Goal: Complete application form

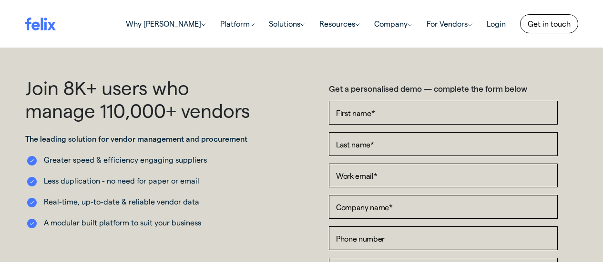
click at [380, 120] on input "First name *" at bounding box center [443, 113] width 229 height 24
type input "[PERSON_NAME]"
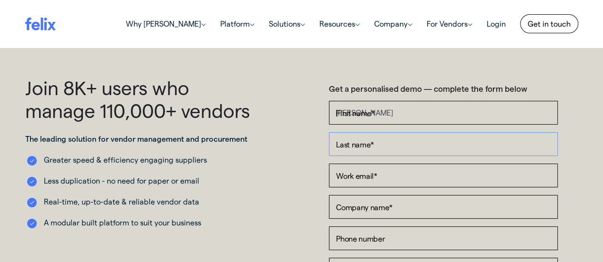
click at [357, 147] on input "Last name *" at bounding box center [443, 144] width 229 height 24
type input "[PERSON_NAME]"
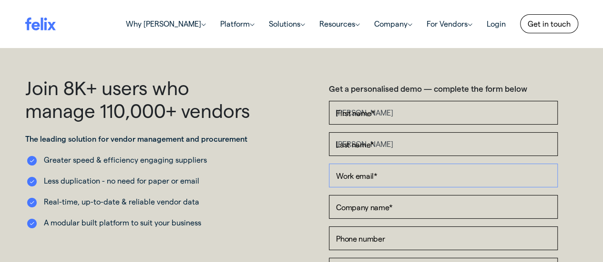
click at [361, 179] on input "Work email *" at bounding box center [443, 176] width 229 height 24
type input "[EMAIL_ADDRESS][DOMAIN_NAME]"
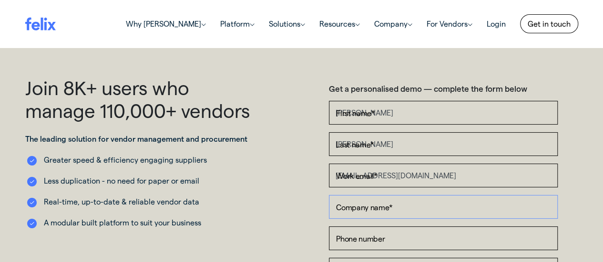
click at [368, 204] on input "Company name *" at bounding box center [443, 207] width 229 height 24
type input "Rio Tinto Guinea"
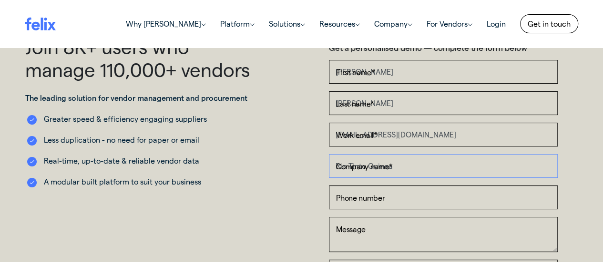
scroll to position [95, 0]
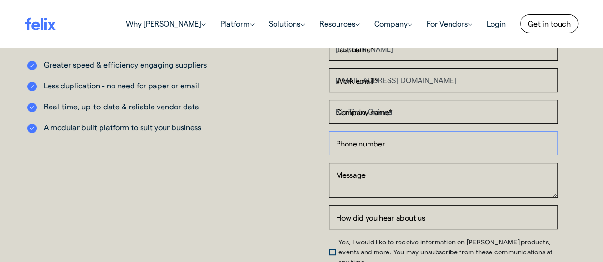
click at [363, 145] on input "Phone number" at bounding box center [443, 143] width 229 height 24
type input "0417433523"
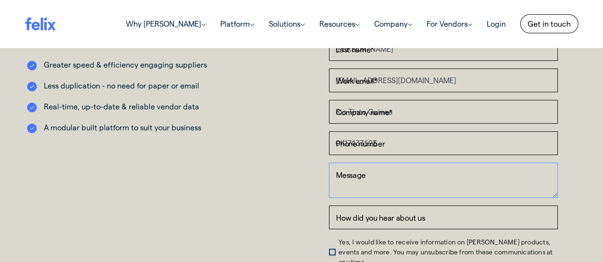
click at [364, 180] on textarea "Message" at bounding box center [443, 180] width 229 height 35
type textarea "S"
click at [491, 176] on textarea "2P Modules - EOI, bidding and contractor" at bounding box center [443, 180] width 229 height 35
type textarea "2P Modules - EOI, bidding and contractor modules"
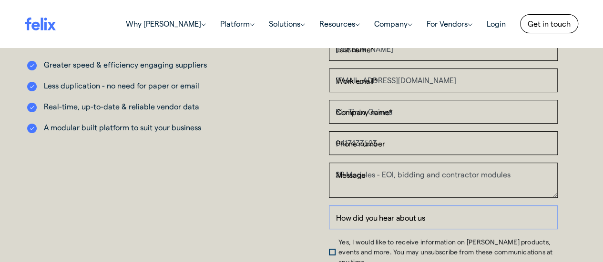
click at [459, 222] on input "How did you hear about us" at bounding box center [443, 218] width 229 height 24
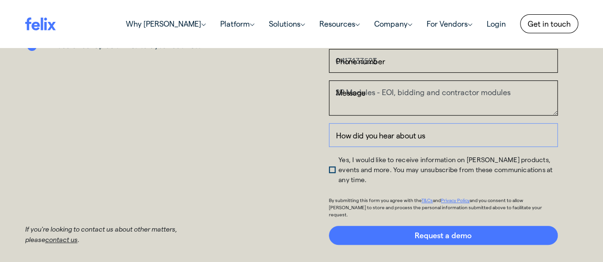
scroll to position [191, 0]
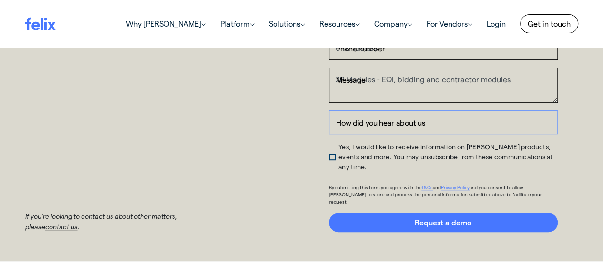
click at [347, 119] on input "How did you hear about us" at bounding box center [443, 123] width 229 height 24
drag, startPoint x: 338, startPoint y: 121, endPoint x: 433, endPoint y: 122, distance: 94.3
click at [433, 122] on input "How did you hear about us" at bounding box center [443, 123] width 229 height 24
type input "I"
type input "i"
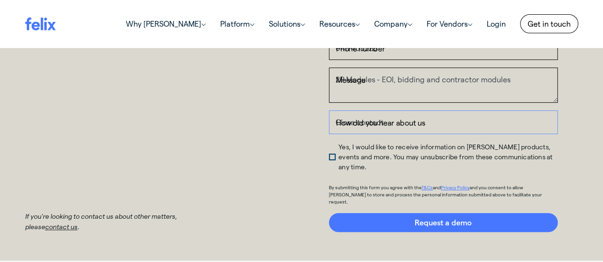
drag, startPoint x: 424, startPoint y: 121, endPoint x: 247, endPoint y: 115, distance: 177.3
click at [247, 115] on div "Join 8K+ users who manage 110,000+ vendors The leading solution for vendor mana…" at bounding box center [301, 59] width 567 height 347
type input "Close contact"
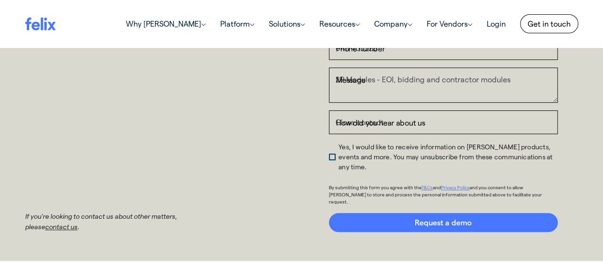
click at [338, 150] on span "Yes, I would like to receive information on [PERSON_NAME] products, events and …" at bounding box center [445, 157] width 214 height 28
click at [329, 144] on input "Yes, I would like to receive information on [PERSON_NAME] products, events and …" at bounding box center [329, 144] width 0 height 0
click at [338, 150] on span "Yes, I would like to receive information on [PERSON_NAME] products, events and …" at bounding box center [445, 157] width 214 height 28
click at [329, 144] on input "Yes, I would like to receive information on [PERSON_NAME] products, events and …" at bounding box center [329, 144] width 0 height 0
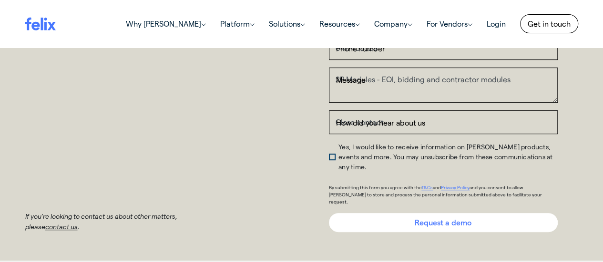
click at [423, 213] on input "Request a demo" at bounding box center [443, 222] width 229 height 19
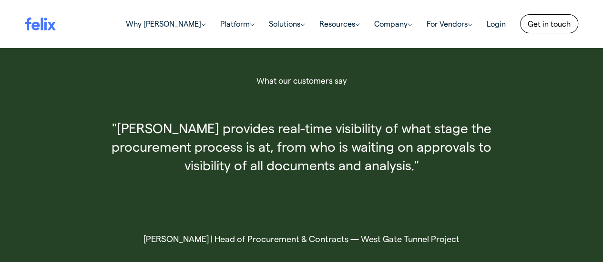
scroll to position [762, 0]
